Goal: Task Accomplishment & Management: Complete application form

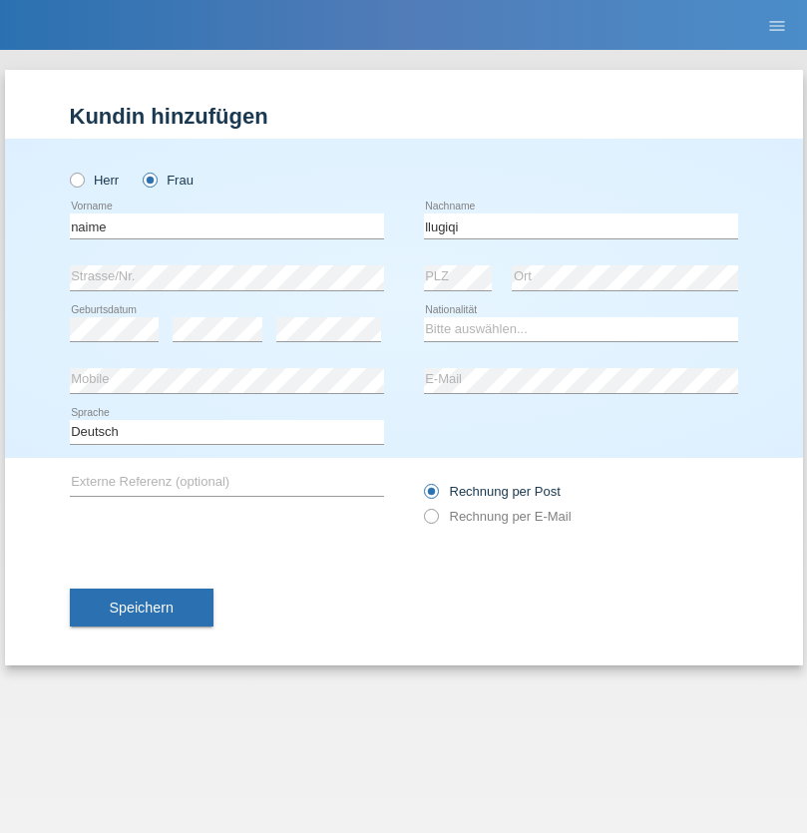
type input "llugiqi"
select select "CH"
radio input "true"
click at [227, 226] on input "text" at bounding box center [227, 226] width 314 height 25
type input "Shanas"
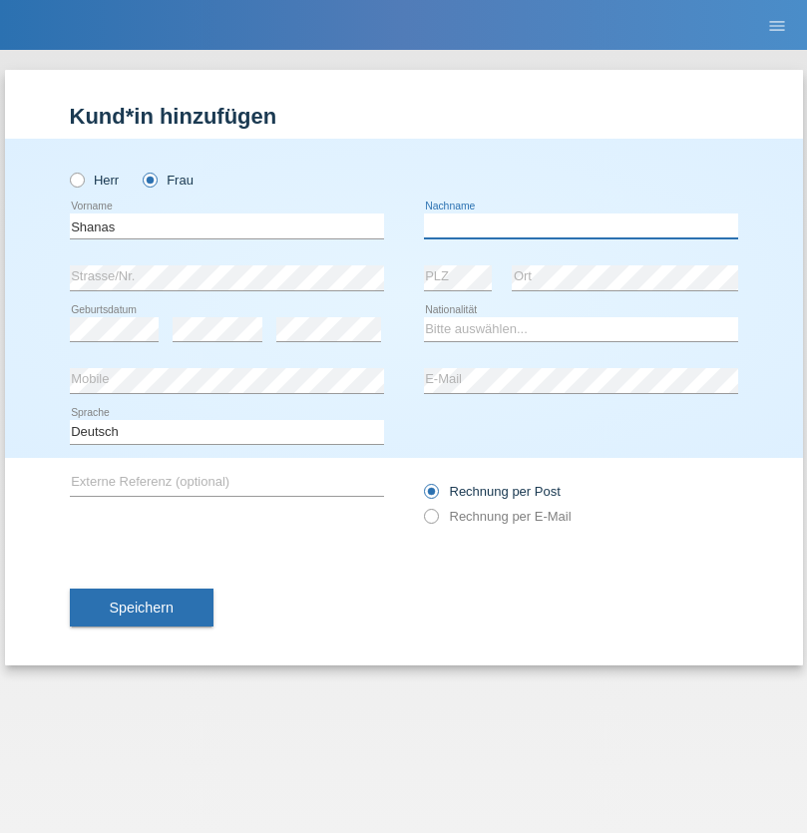
click at [581, 226] on input "text" at bounding box center [581, 226] width 314 height 25
type input "Baranati"
select select "CH"
radio input "true"
click at [227, 226] on input "text" at bounding box center [227, 226] width 314 height 25
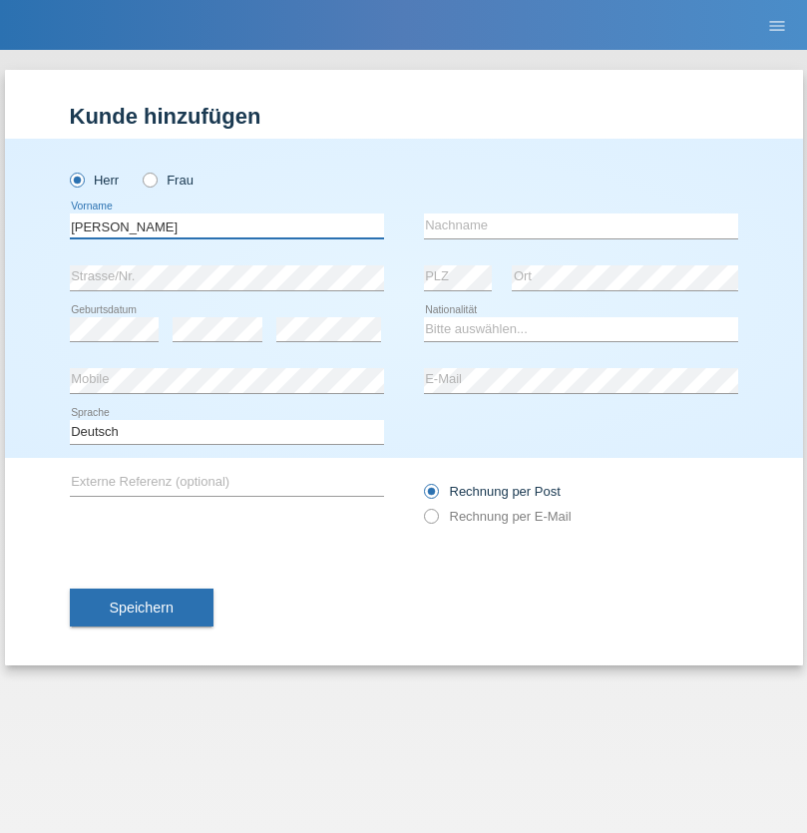
type input "Zachariasz"
click at [581, 226] on input "text" at bounding box center [581, 226] width 314 height 25
type input "Komorowski"
select select "PL"
select select "C"
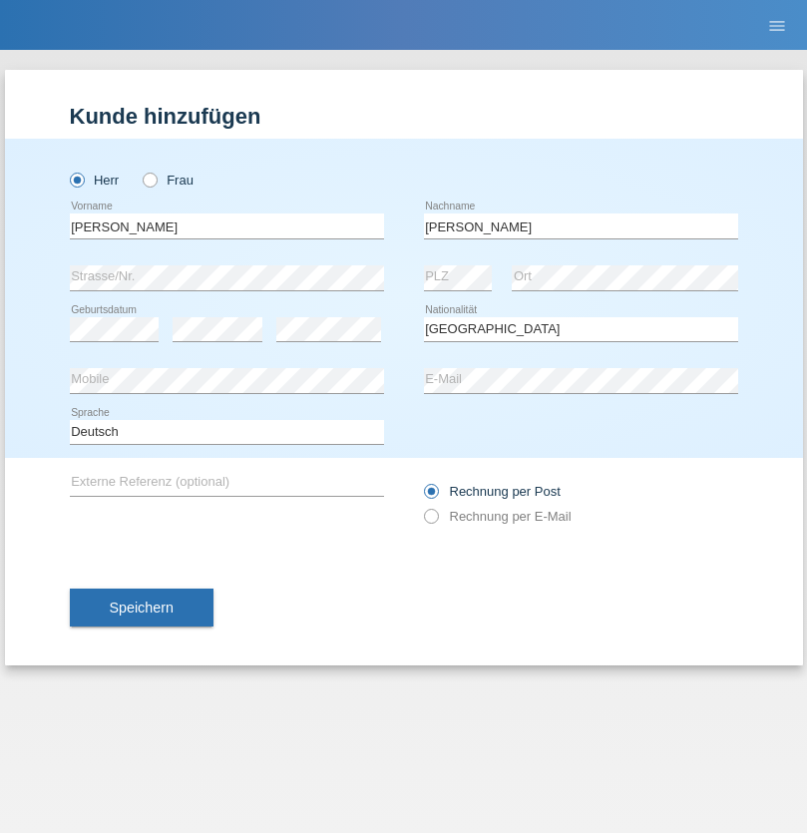
select select "11"
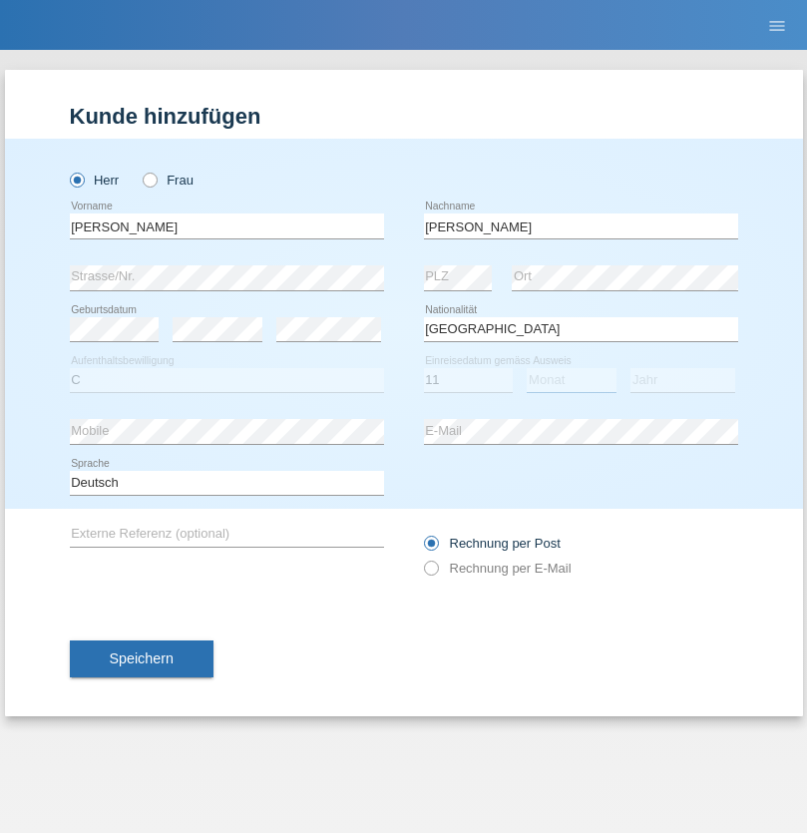
select select "01"
select select "2007"
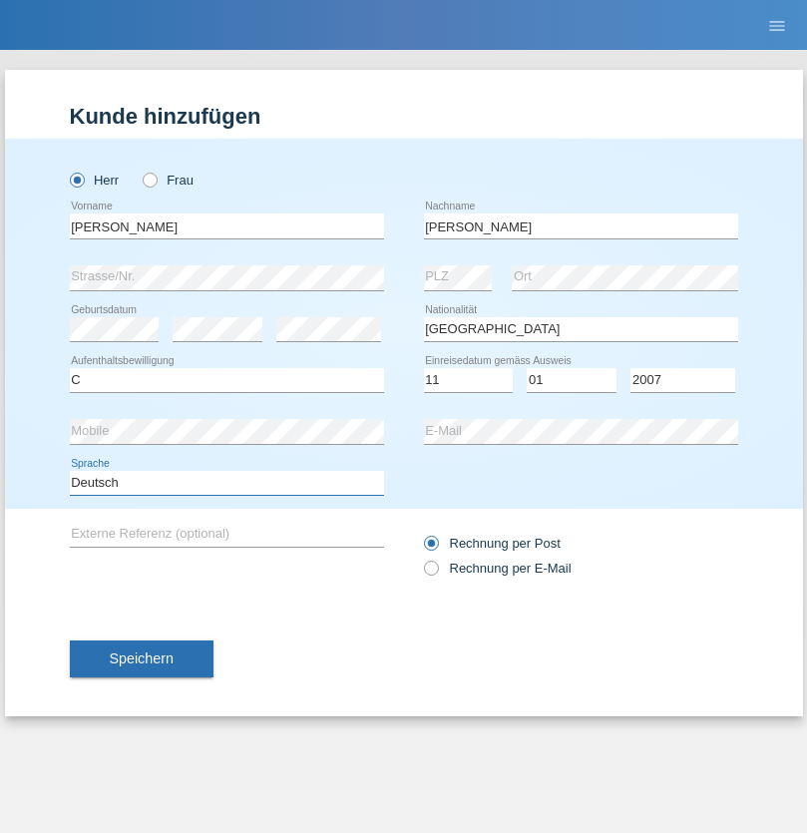
select select "en"
